Goal: Task Accomplishment & Management: Manage account settings

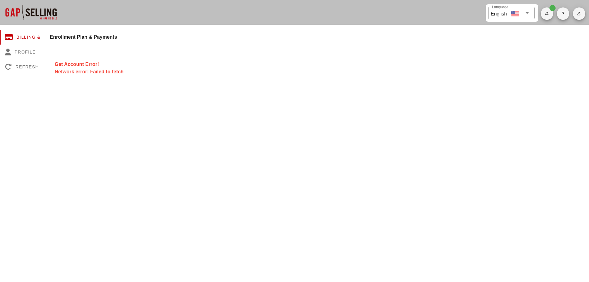
click at [88, 70] on div "Network error: Failed to fetch" at bounding box center [319, 71] width 529 height 7
click at [35, 66] on div "Refresh" at bounding box center [30, 66] width 60 height 15
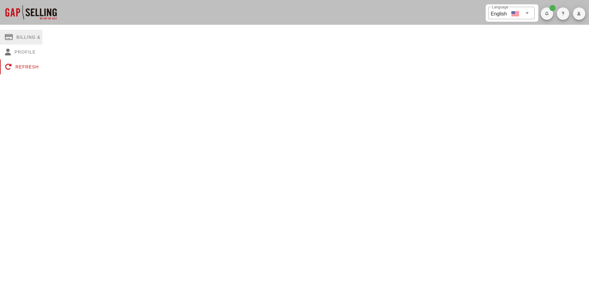
click at [30, 39] on div "Billing & Plan" at bounding box center [30, 37] width 60 height 15
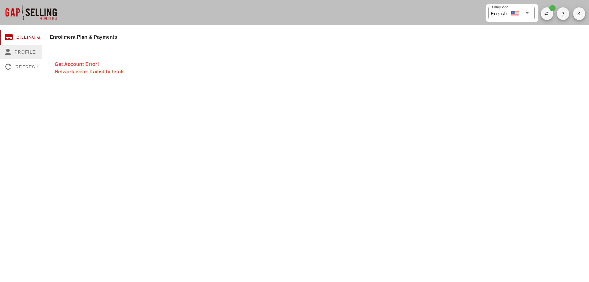
click at [27, 53] on div "Profile" at bounding box center [30, 52] width 60 height 15
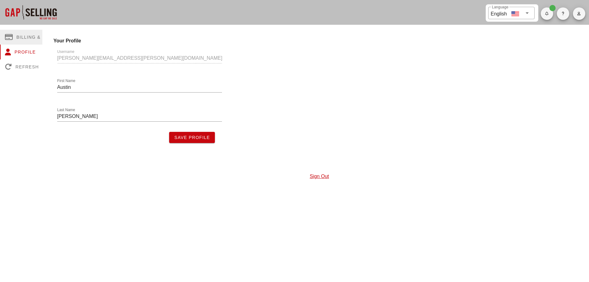
click at [25, 30] on div "Billing & Plan" at bounding box center [30, 37] width 60 height 15
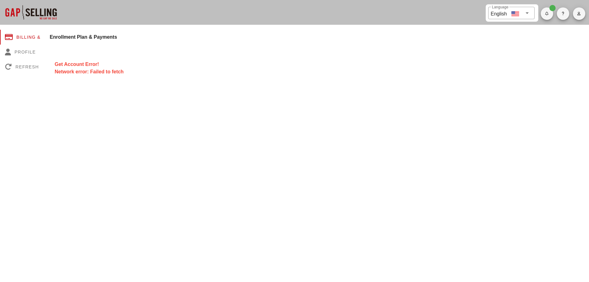
click at [470, 13] on span "button" at bounding box center [563, 14] width 12 height 4
click at [470, 13] on icon "button" at bounding box center [579, 14] width 4 height 4
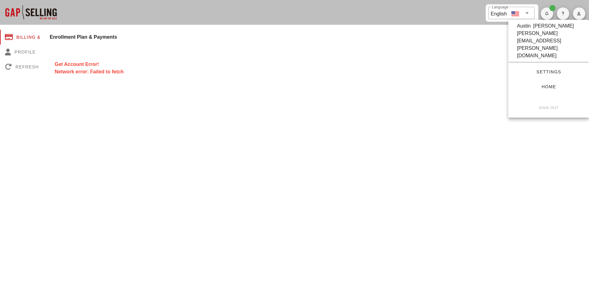
click at [470, 69] on span "Settings" at bounding box center [548, 71] width 61 height 5
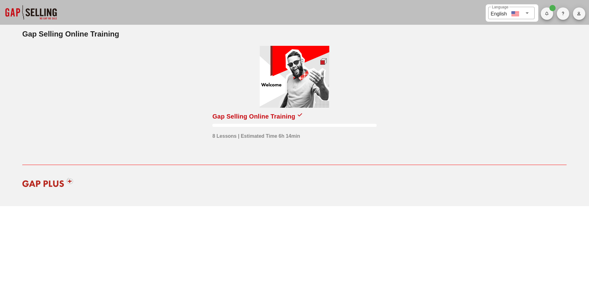
click at [279, 113] on div "Gap Selling Online Training" at bounding box center [253, 116] width 83 height 10
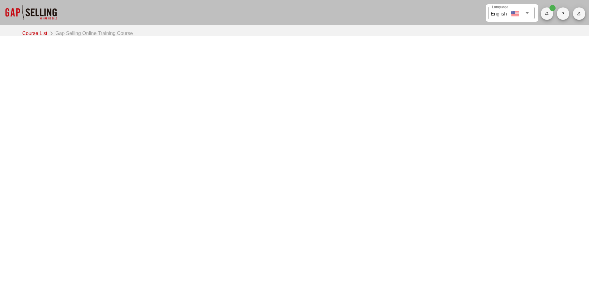
click at [48, 8] on div at bounding box center [31, 12] width 62 height 25
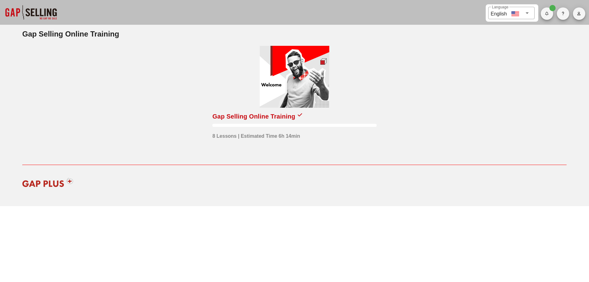
click at [572, 15] on div "​ Language English" at bounding box center [536, 12] width 100 height 17
click at [574, 14] on span "button" at bounding box center [579, 14] width 12 height 4
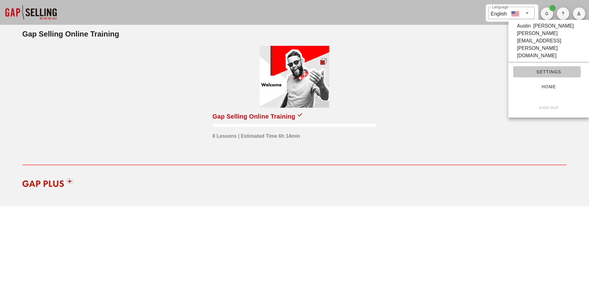
click at [544, 69] on span "Settings" at bounding box center [548, 71] width 61 height 5
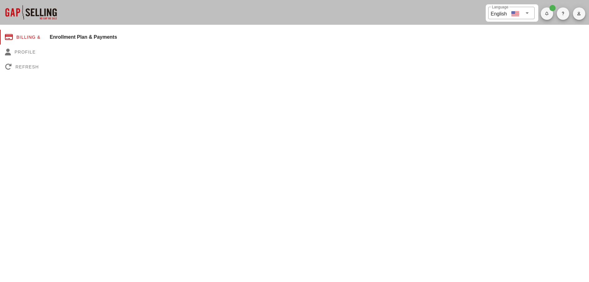
click at [93, 34] on h4 "Enrollment Plan & Payments" at bounding box center [319, 36] width 539 height 7
click at [17, 49] on div "Profile" at bounding box center [30, 52] width 60 height 15
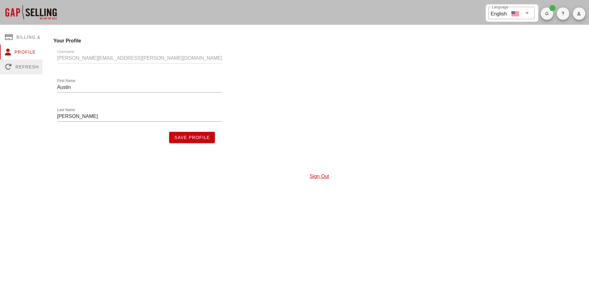
click at [17, 66] on div "Refresh" at bounding box center [30, 66] width 60 height 15
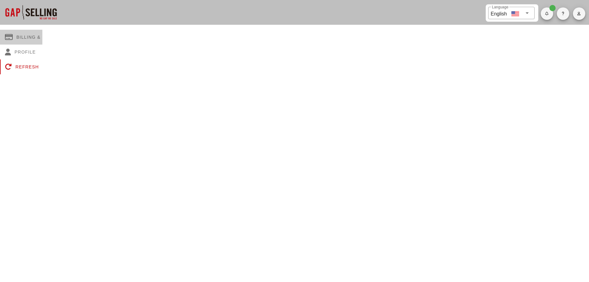
click at [25, 36] on div "Billing & Plan" at bounding box center [30, 37] width 60 height 15
click at [83, 38] on h4 "Enrollment Plan & Payments" at bounding box center [319, 36] width 539 height 7
click at [71, 36] on h4 "Enrollment Plan & Payments" at bounding box center [319, 36] width 539 height 7
click at [547, 13] on icon "button" at bounding box center [547, 14] width 4 height 4
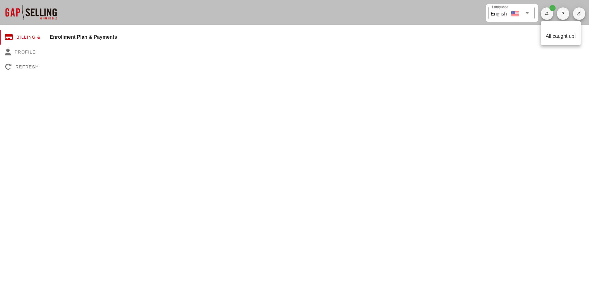
click at [565, 15] on span "button" at bounding box center [563, 14] width 12 height 4
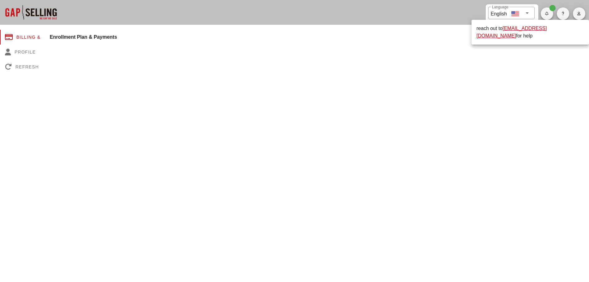
click at [578, 12] on icon "button" at bounding box center [579, 14] width 4 height 4
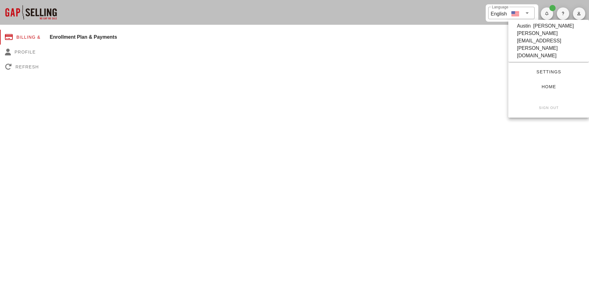
click at [550, 84] on span "Home" at bounding box center [548, 86] width 61 height 5
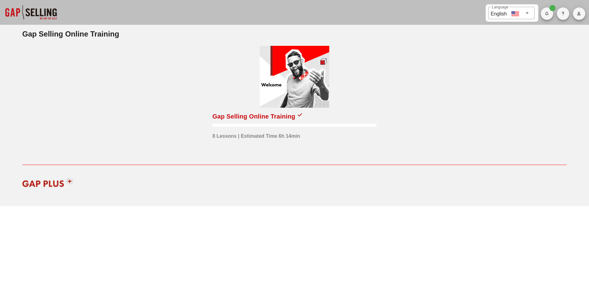
click at [530, 11] on icon at bounding box center [527, 12] width 7 height 7
click at [565, 68] on div "Gap Selling Online Training 8 Lessons | Estimated Time 6h 14min" at bounding box center [295, 102] width 552 height 132
click at [578, 13] on icon "button" at bounding box center [579, 14] width 4 height 4
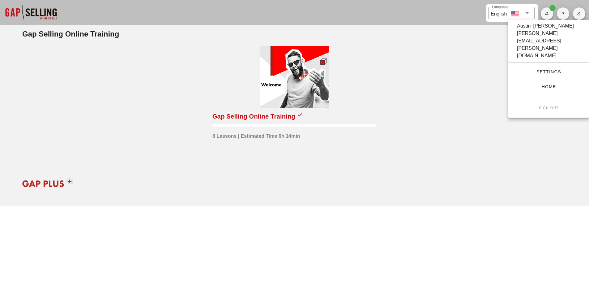
click at [552, 69] on span "Settings" at bounding box center [548, 71] width 61 height 5
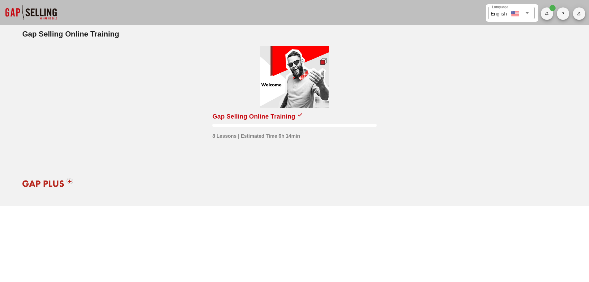
click at [246, 117] on div "Gap Selling Online Training" at bounding box center [253, 116] width 83 height 10
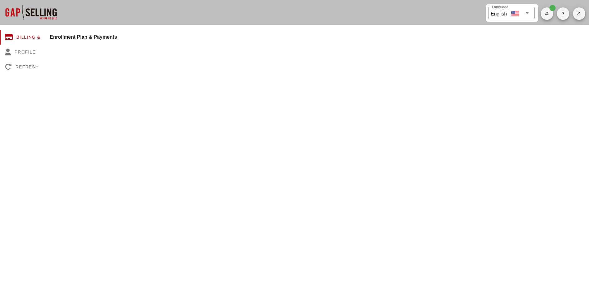
click at [109, 38] on h4 "Enrollment Plan & Payments" at bounding box center [319, 36] width 539 height 7
click at [48, 6] on div at bounding box center [31, 12] width 62 height 25
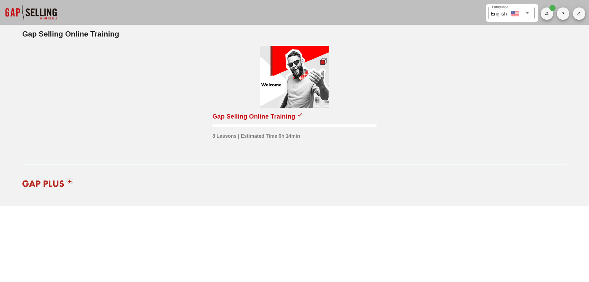
click at [568, 13] on span "button" at bounding box center [563, 14] width 12 height 4
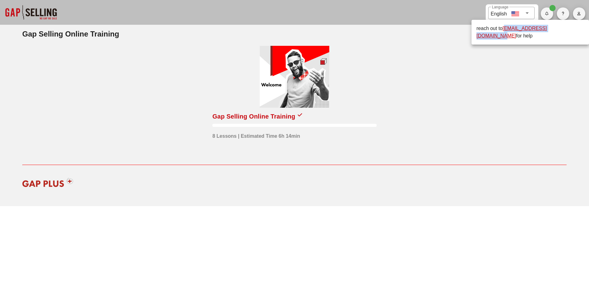
drag, startPoint x: 564, startPoint y: 28, endPoint x: 505, endPoint y: 28, distance: 59.1
click at [505, 28] on div "reach out to [EMAIL_ADDRESS][DOMAIN_NAME] for help" at bounding box center [531, 32] width 108 height 15
copy link "[EMAIL_ADDRESS][DOMAIN_NAME]"
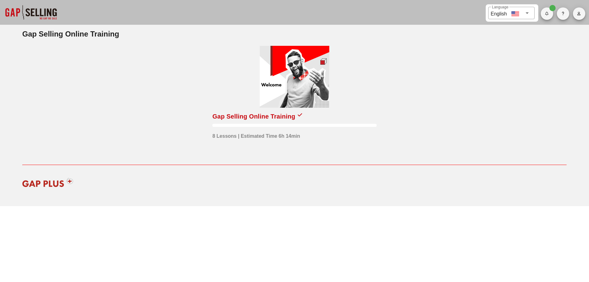
click at [563, 12] on icon "button" at bounding box center [563, 14] width 3 height 4
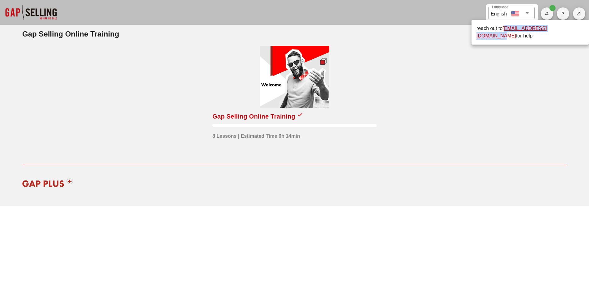
copy link "[EMAIL_ADDRESS][DOMAIN_NAME]"
click at [520, 80] on div "Gap Selling Online Training 8 Lessons | Estimated Time 6h 14min" at bounding box center [295, 102] width 552 height 132
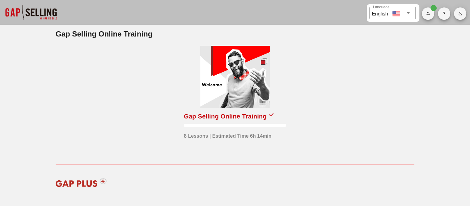
click at [45, 8] on div at bounding box center [31, 12] width 62 height 25
click at [429, 12] on icon "button" at bounding box center [428, 14] width 4 height 4
click at [446, 13] on span "button" at bounding box center [444, 14] width 12 height 4
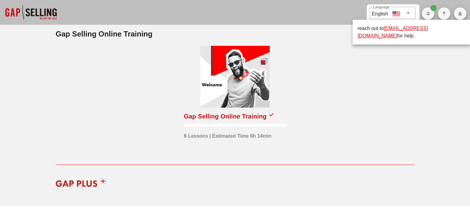
click at [461, 13] on icon "button" at bounding box center [460, 14] width 4 height 4
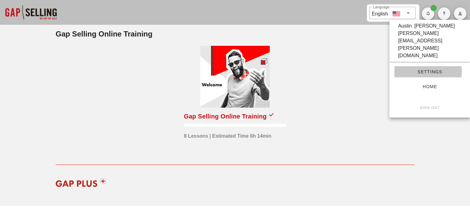
click at [437, 69] on span "Settings" at bounding box center [430, 71] width 61 height 5
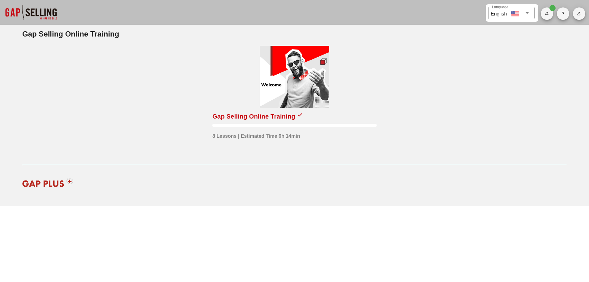
click at [577, 11] on button "button" at bounding box center [579, 13] width 12 height 12
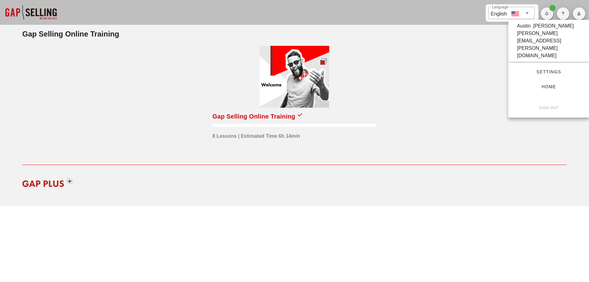
click at [550, 106] on small "Sign Out" at bounding box center [549, 108] width 20 height 4
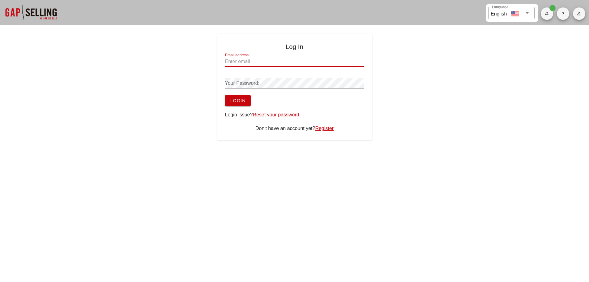
click at [261, 64] on input "Email address:" at bounding box center [294, 62] width 139 height 10
type input "[PERSON_NAME][EMAIL_ADDRESS][PERSON_NAME][DOMAIN_NAME]"
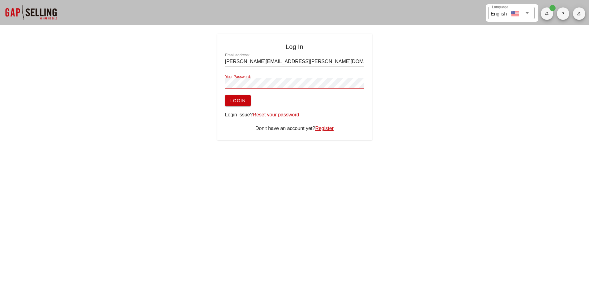
click at [225, 95] on button "Login" at bounding box center [238, 100] width 26 height 11
click at [234, 99] on span "Login" at bounding box center [238, 100] width 16 height 5
click at [235, 103] on button "Login" at bounding box center [238, 100] width 26 height 11
click at [241, 100] on span "Login" at bounding box center [238, 100] width 16 height 5
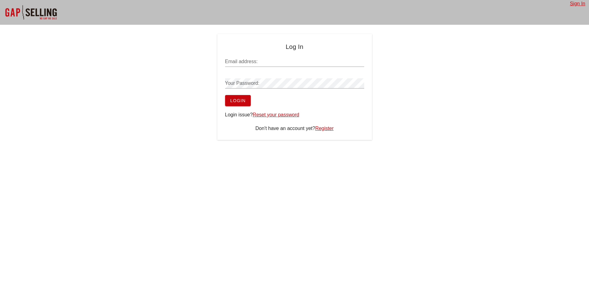
click at [275, 55] on div "Email address:" at bounding box center [294, 63] width 139 height 20
click at [273, 60] on input "Email address:" at bounding box center [294, 62] width 139 height 10
click at [169, 76] on div "Log In Email address: Your Password: Login Login issue? Reset your password Don…" at bounding box center [294, 87] width 589 height 106
